Goal: Task Accomplishment & Management: Manage account settings

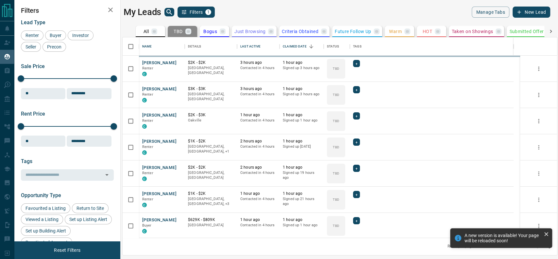
scroll to position [194, 428]
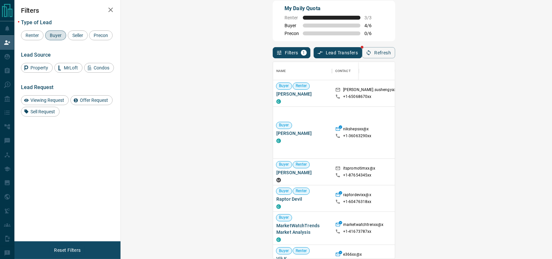
scroll to position [190, 410]
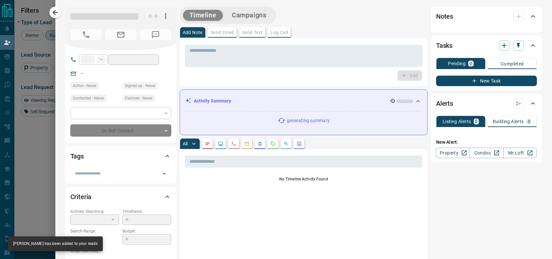
type input "**"
type input "**********"
type input "*"
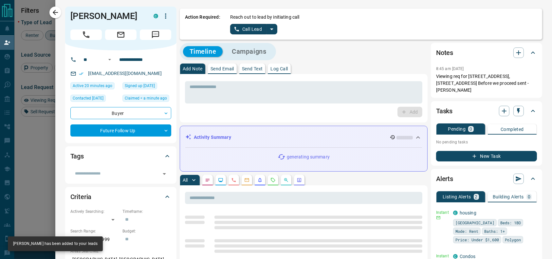
click at [268, 27] on icon "split button" at bounding box center [272, 29] width 8 height 8
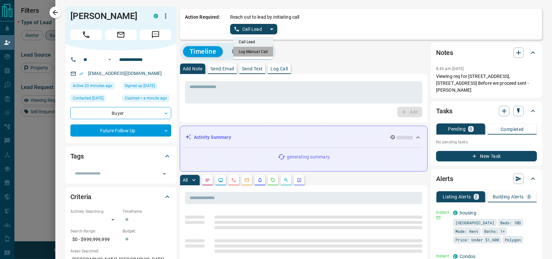
click at [251, 51] on li "Log Manual Call" at bounding box center [253, 52] width 40 height 10
click at [242, 35] on div "Action Required: Reach out to lead by initiating call Log Manual Call" at bounding box center [361, 24] width 362 height 31
click at [241, 34] on button "Log Manual Call" at bounding box center [251, 29] width 43 height 10
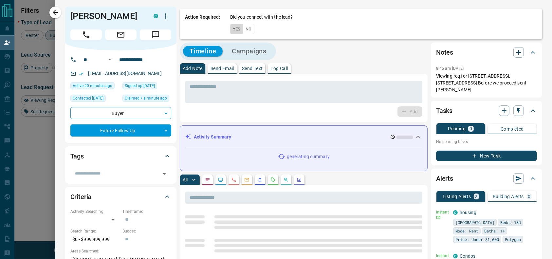
click at [230, 25] on button "Yes" at bounding box center [236, 29] width 13 height 10
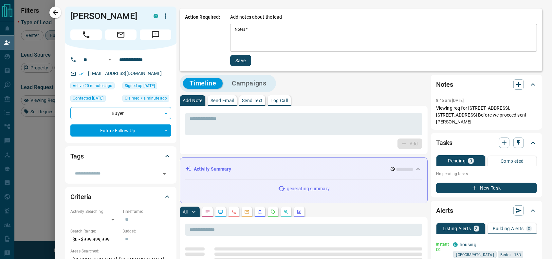
click at [232, 51] on div "* Notes   *" at bounding box center [383, 38] width 307 height 28
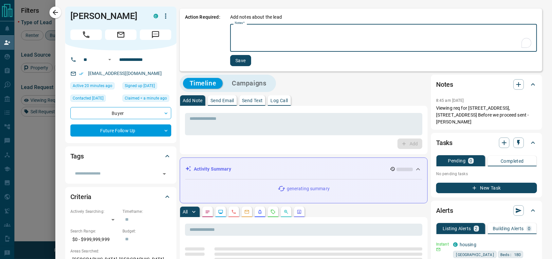
click at [232, 51] on div "* Notes   *" at bounding box center [383, 38] width 307 height 28
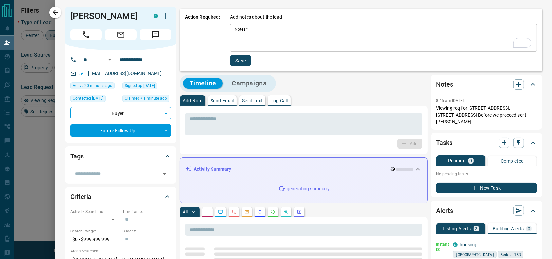
click at [232, 51] on div "* Notes   *" at bounding box center [383, 38] width 307 height 28
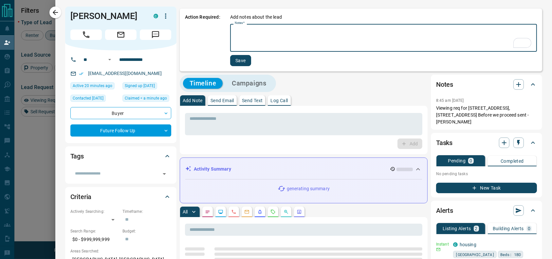
click at [230, 47] on div "* Notes   *" at bounding box center [383, 38] width 307 height 28
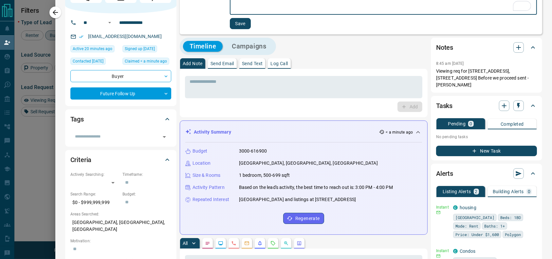
scroll to position [37, 0]
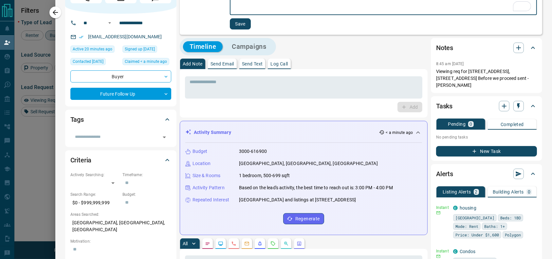
type textarea "*********"
click at [234, 23] on button "Save" at bounding box center [240, 23] width 21 height 11
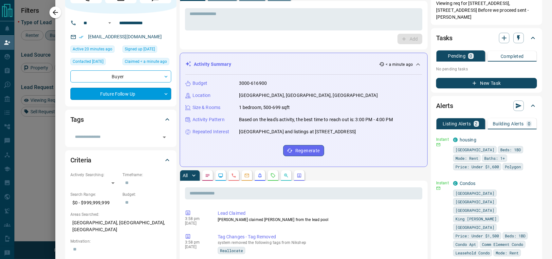
click at [128, 100] on body "Lead Transfers Claim Leads My Leads Tasks Opportunities Deals Campaigns Automat…" at bounding box center [276, 103] width 552 height 220
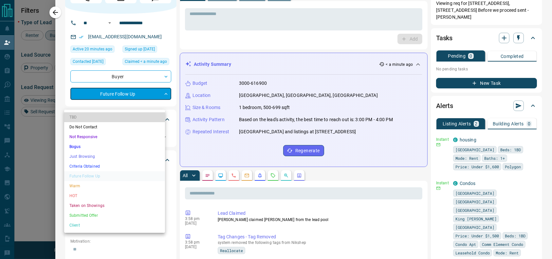
click at [80, 115] on li "TBD" at bounding box center [114, 117] width 101 height 10
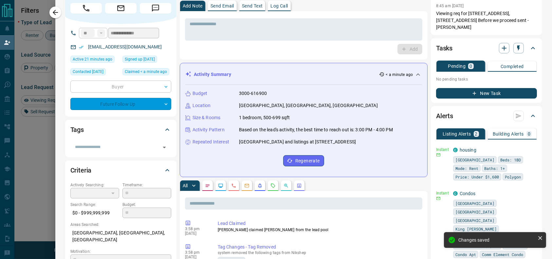
type input "**"
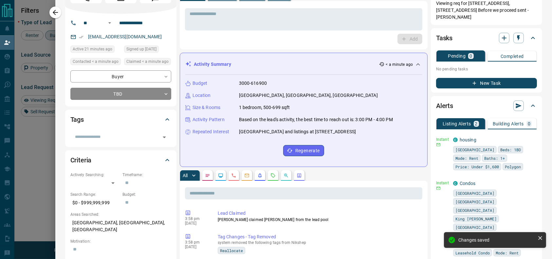
scroll to position [0, 0]
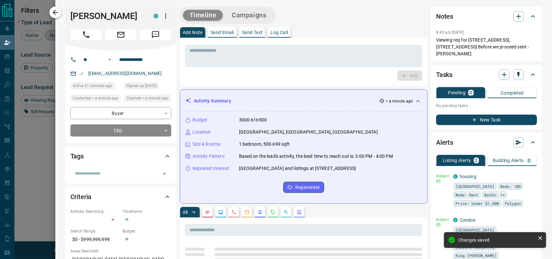
click at [55, 14] on icon "button" at bounding box center [55, 12] width 5 height 5
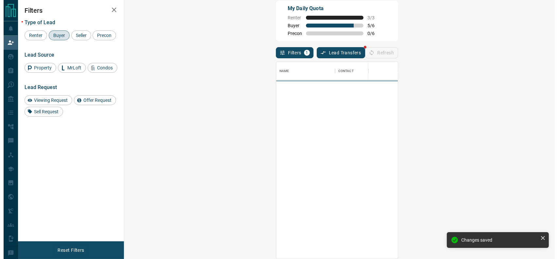
scroll to position [190, 410]
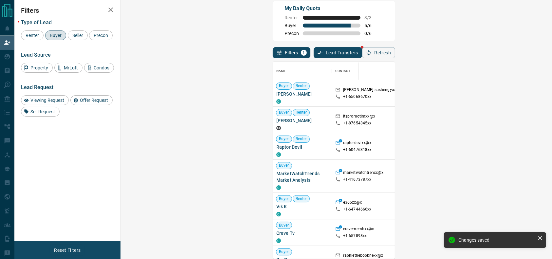
click at [518, 89] on div "Viewing Request ( 1 )" at bounding box center [540, 93] width 45 height 9
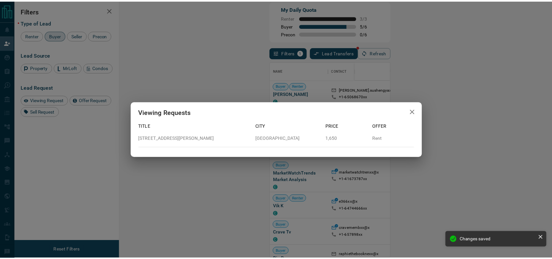
scroll to position [7, 7]
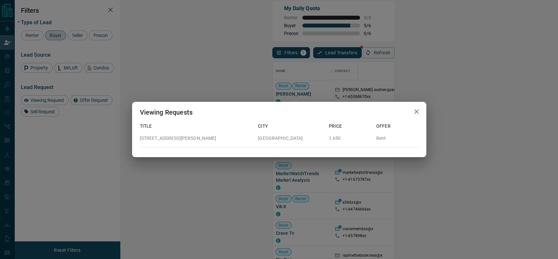
click at [362, 89] on div "Viewing Requests Title City Price Offer [STREET_ADDRESS][PERSON_NAME] 1,650 Rent" at bounding box center [279, 129] width 558 height 259
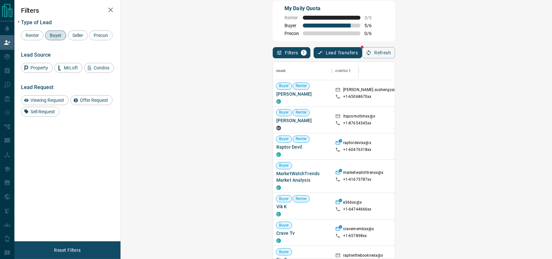
scroll to position [0, 0]
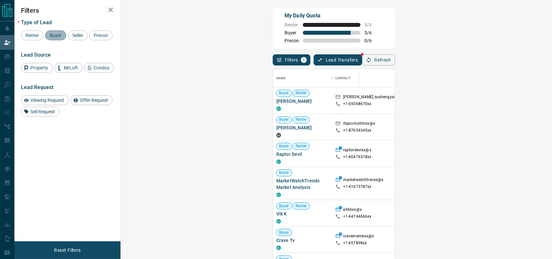
click at [57, 36] on span "Buyer" at bounding box center [55, 35] width 16 height 5
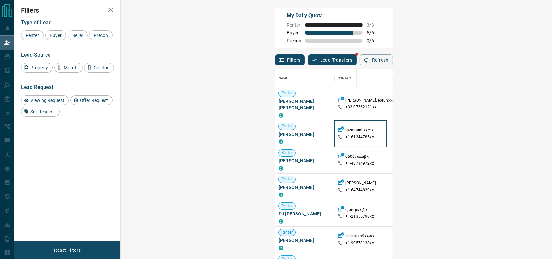
click at [337, 136] on div "razasarahxx@x +1- 61344785xx" at bounding box center [360, 133] width 46 height 26
